Goal: Download file/media

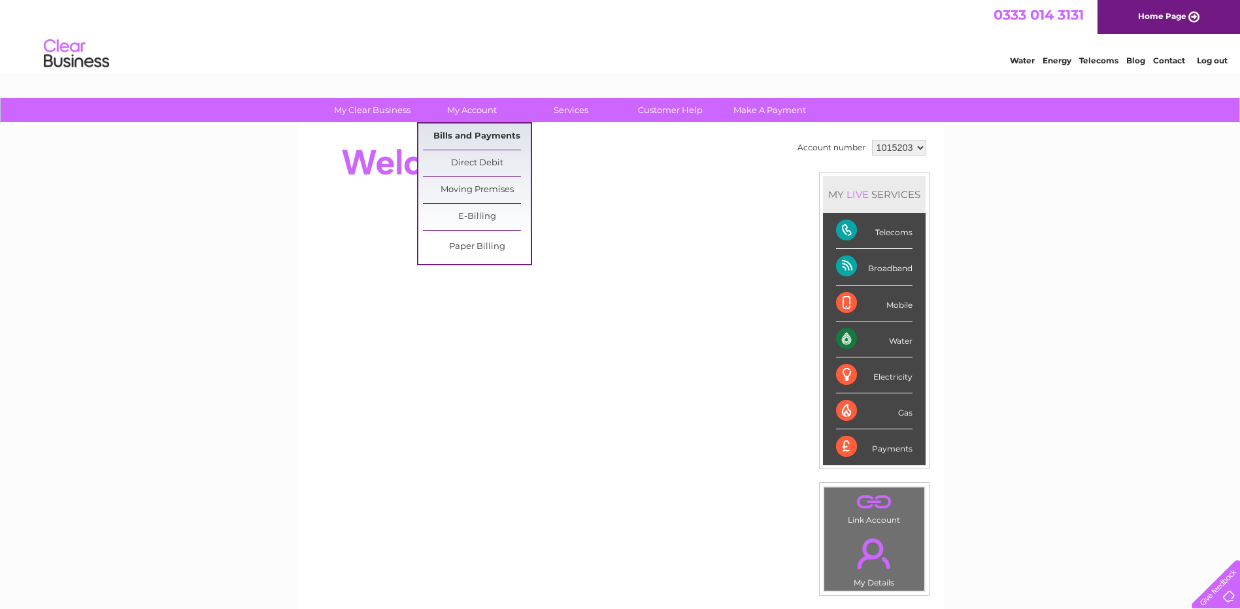
click at [467, 132] on link "Bills and Payments" at bounding box center [477, 136] width 108 height 26
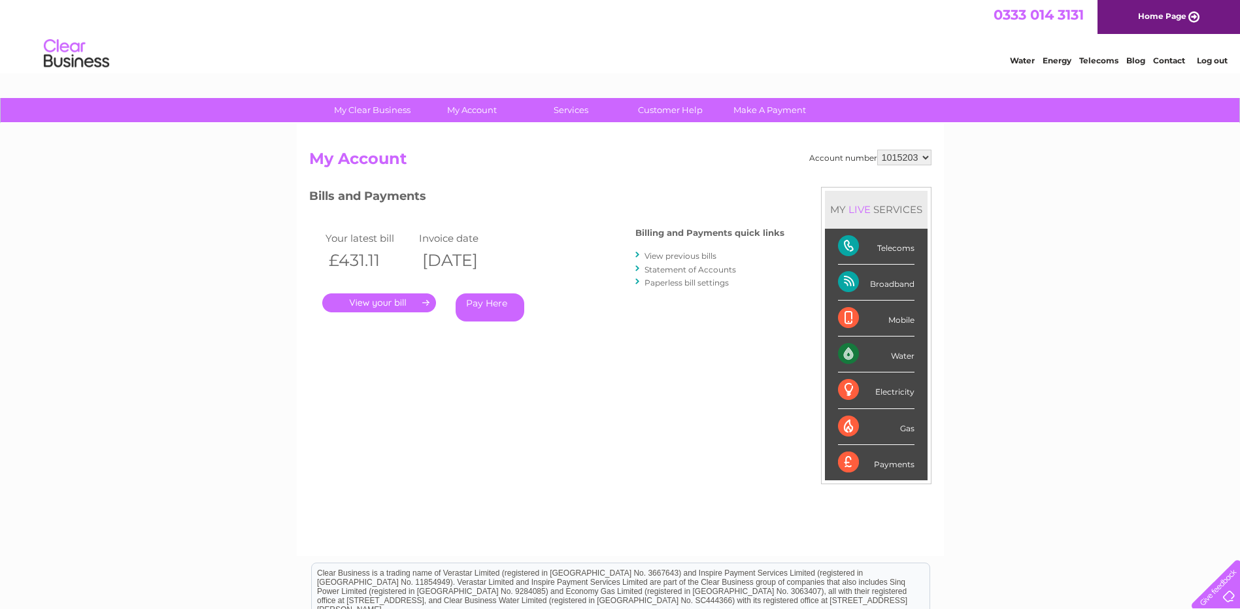
click at [675, 253] on link "View previous bills" at bounding box center [680, 256] width 72 height 10
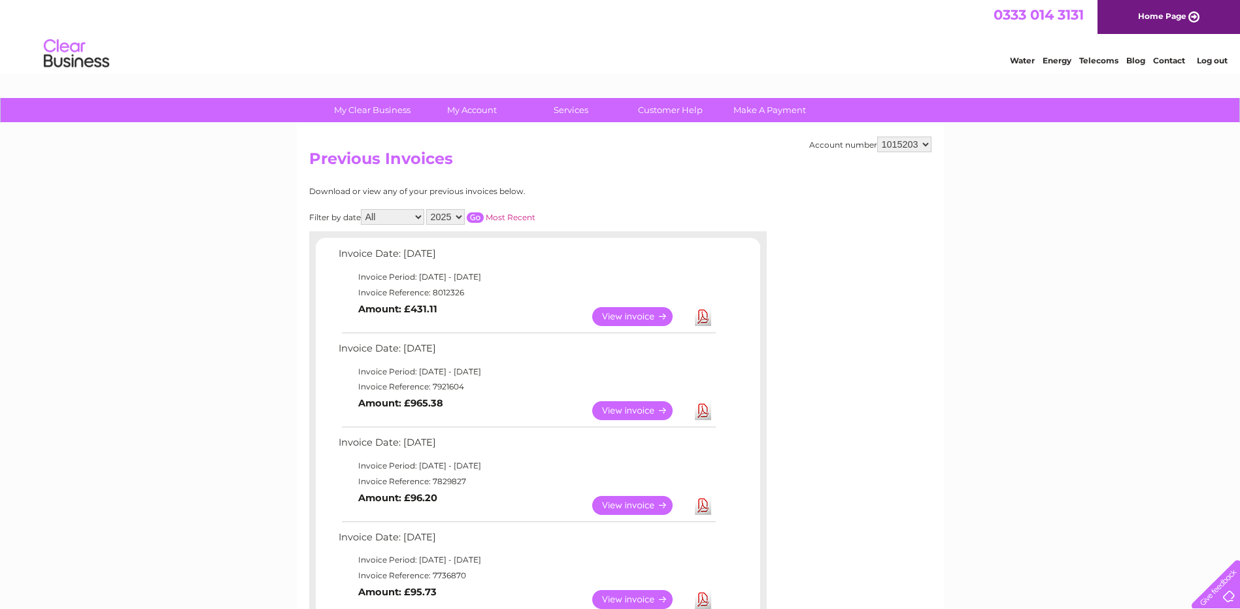
click at [704, 410] on link "Download" at bounding box center [703, 410] width 16 height 19
